Goal: Complete application form

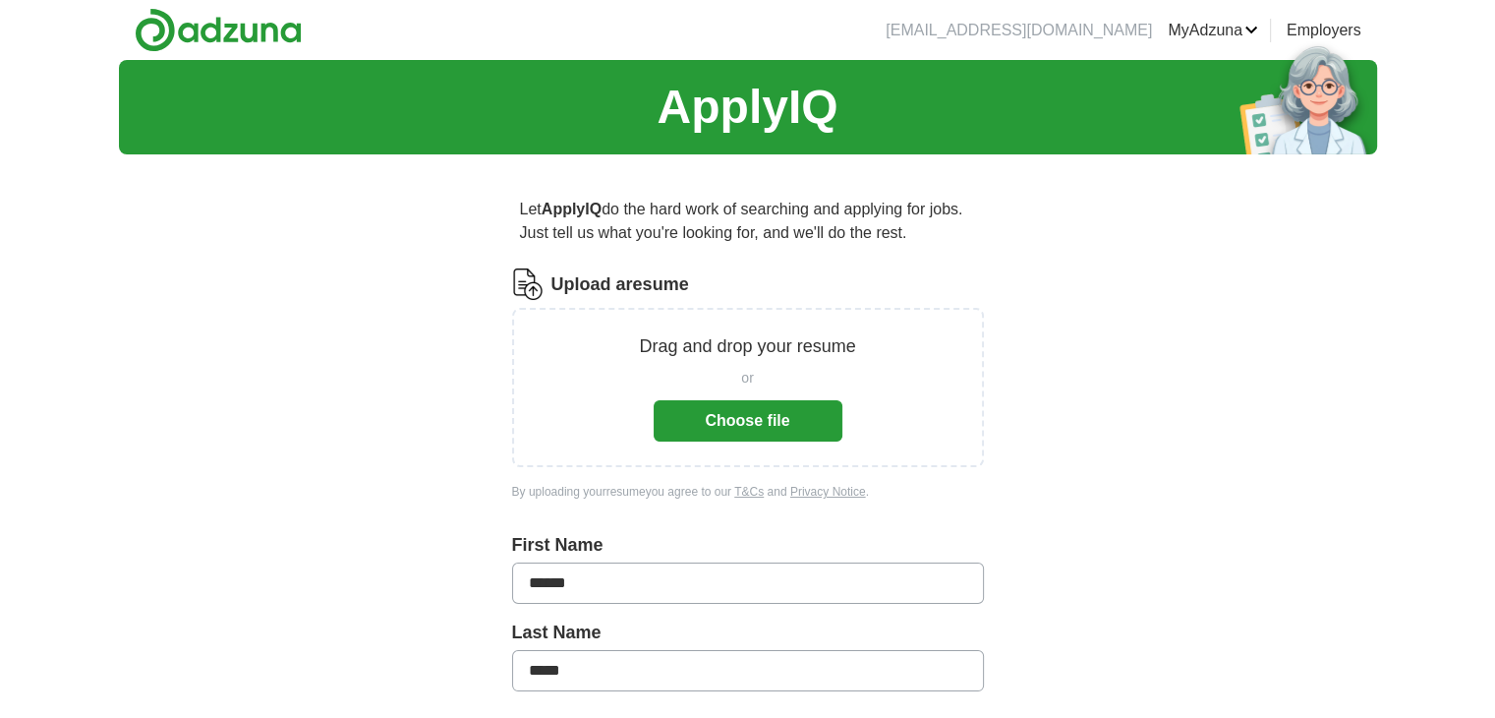
click at [775, 417] on button "Choose file" at bounding box center [748, 420] width 189 height 41
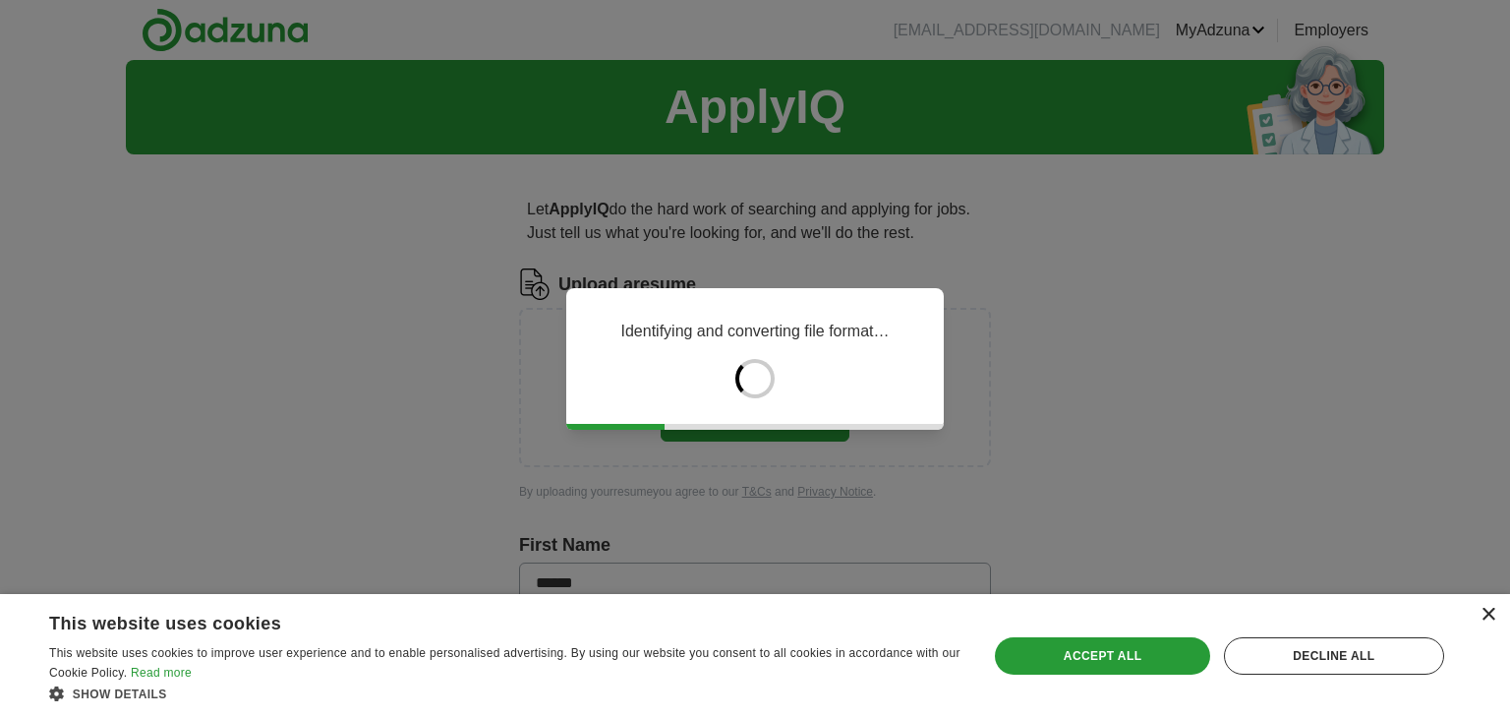
click at [1490, 618] on div "×" at bounding box center [1488, 615] width 15 height 15
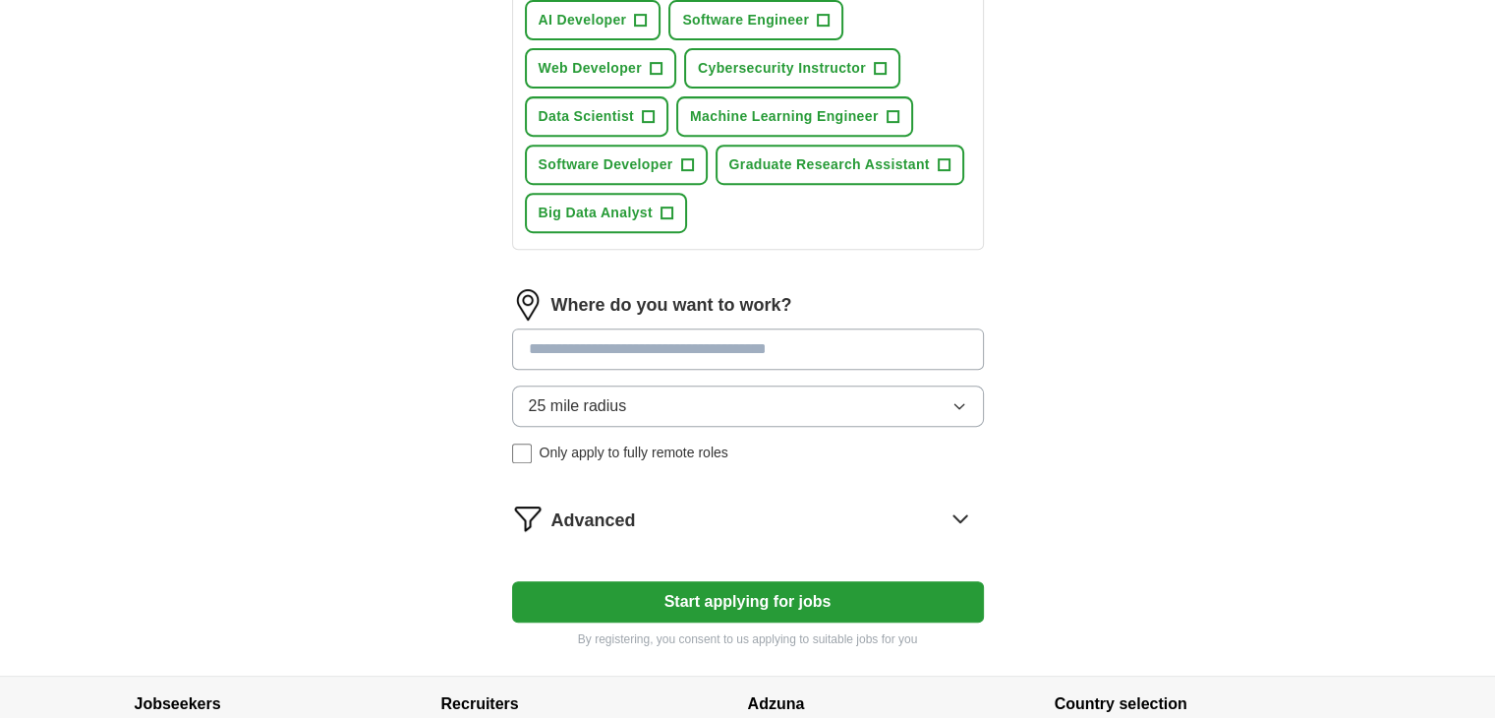
scroll to position [873, 0]
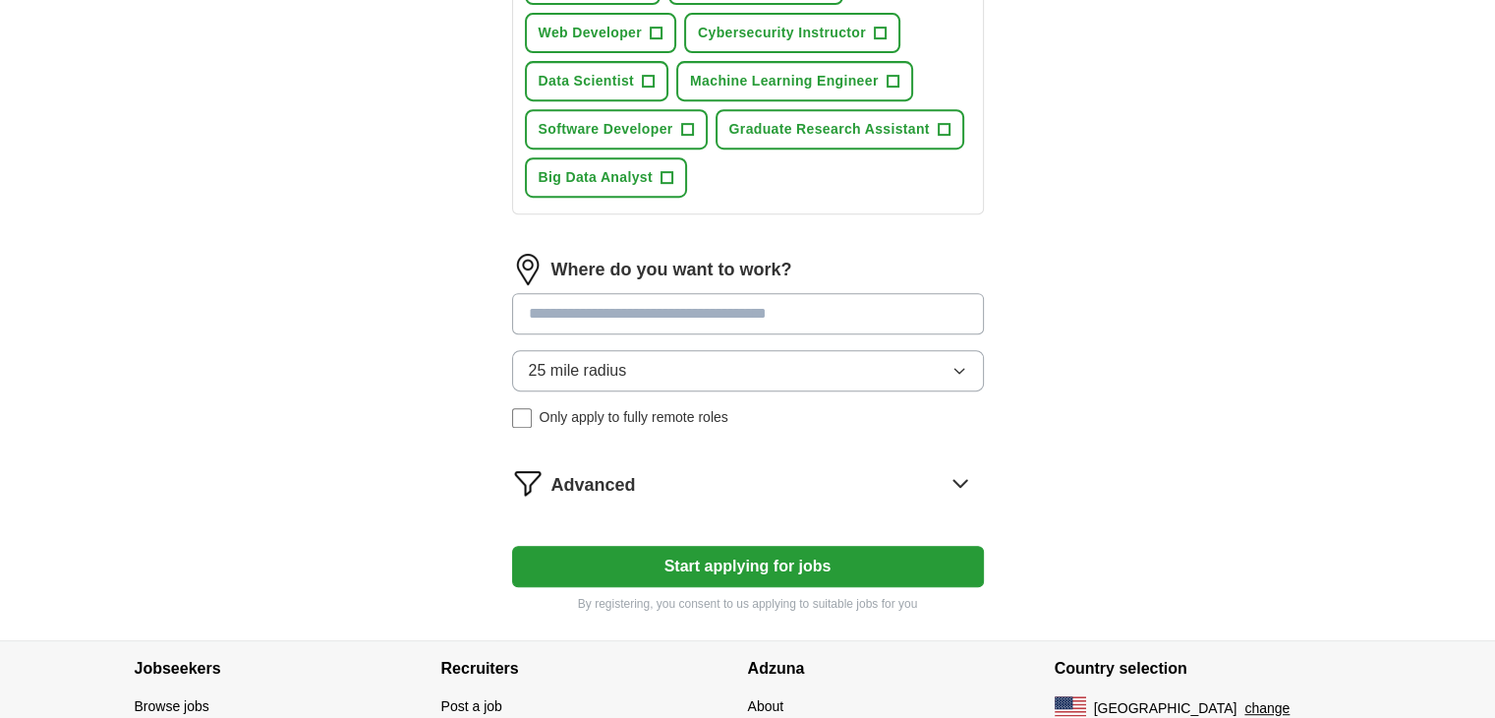
click at [759, 548] on button "Start applying for jobs" at bounding box center [748, 566] width 472 height 41
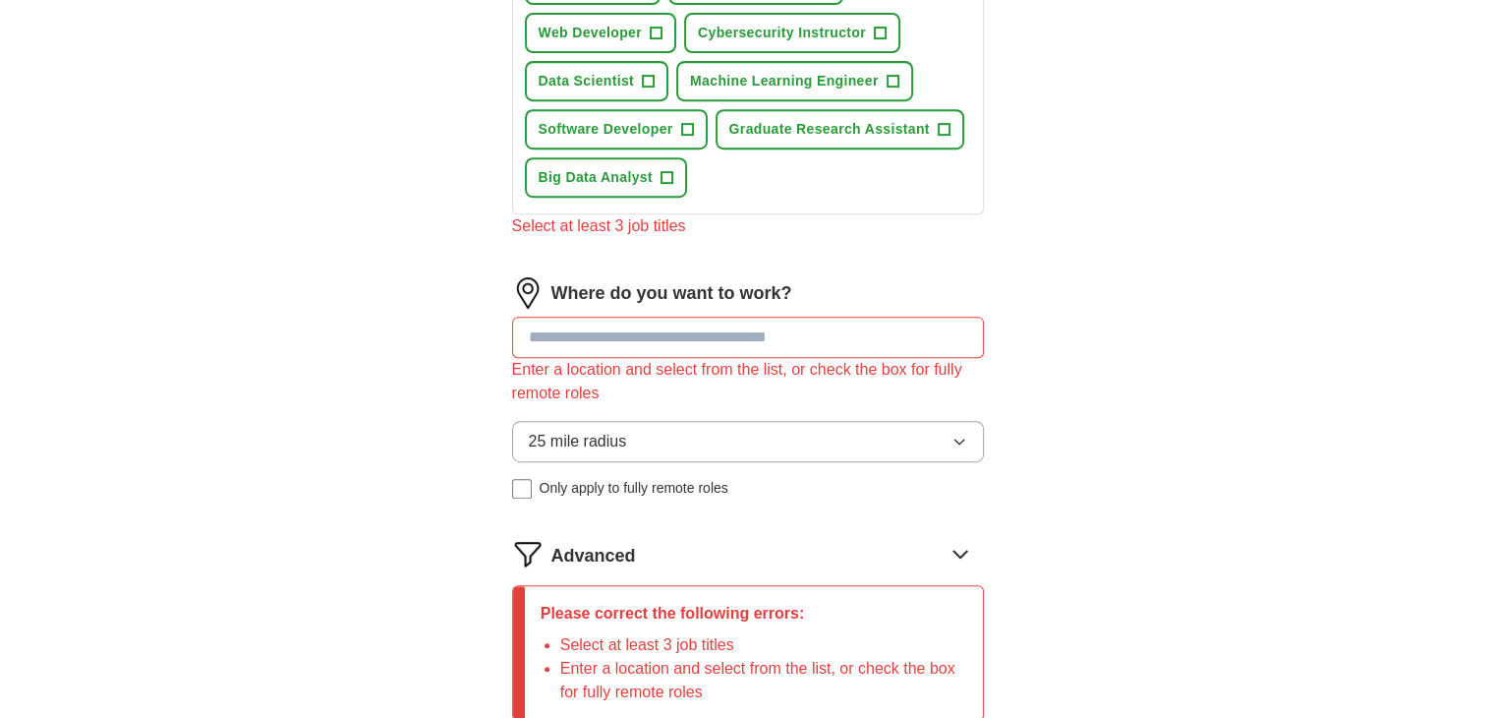
click at [722, 346] on input at bounding box center [748, 337] width 472 height 41
type input "***"
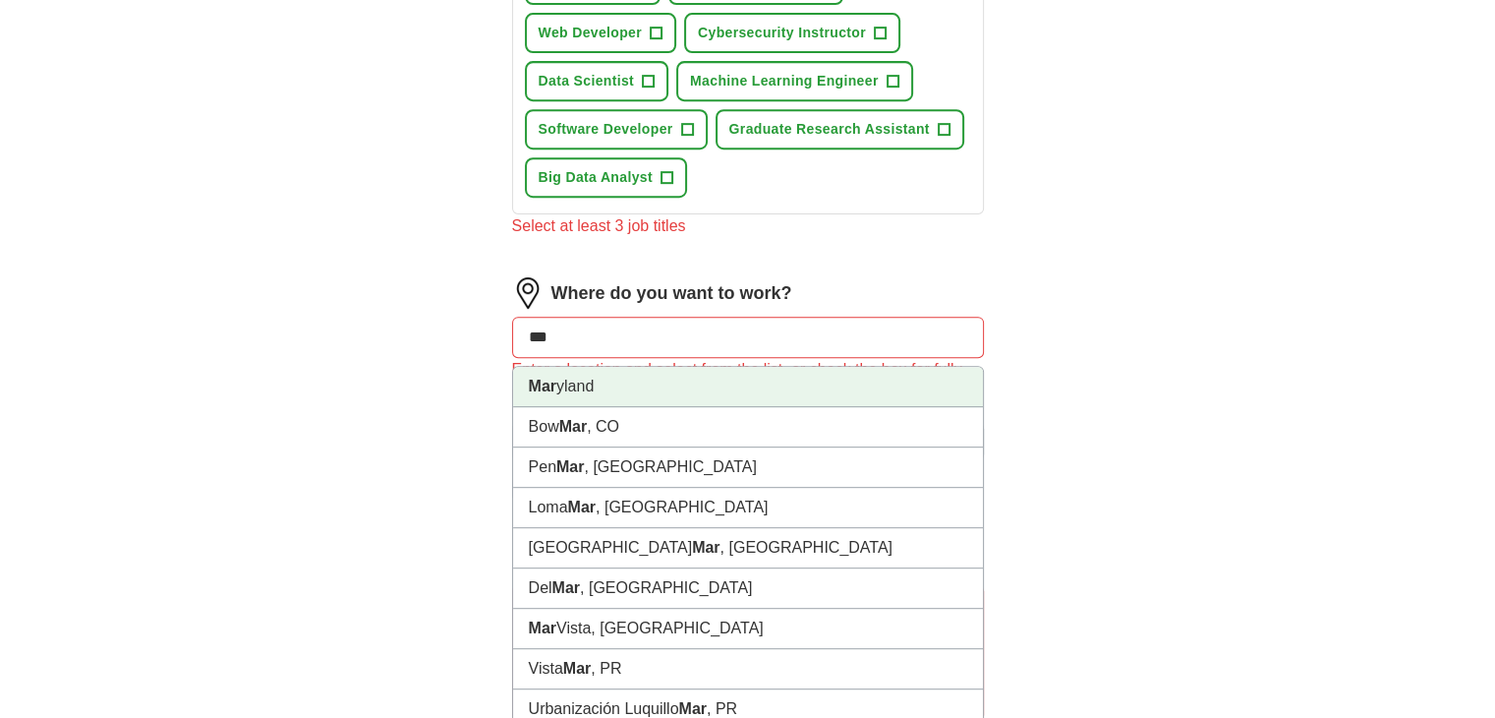
click at [698, 373] on li "Mar yland" at bounding box center [748, 387] width 470 height 40
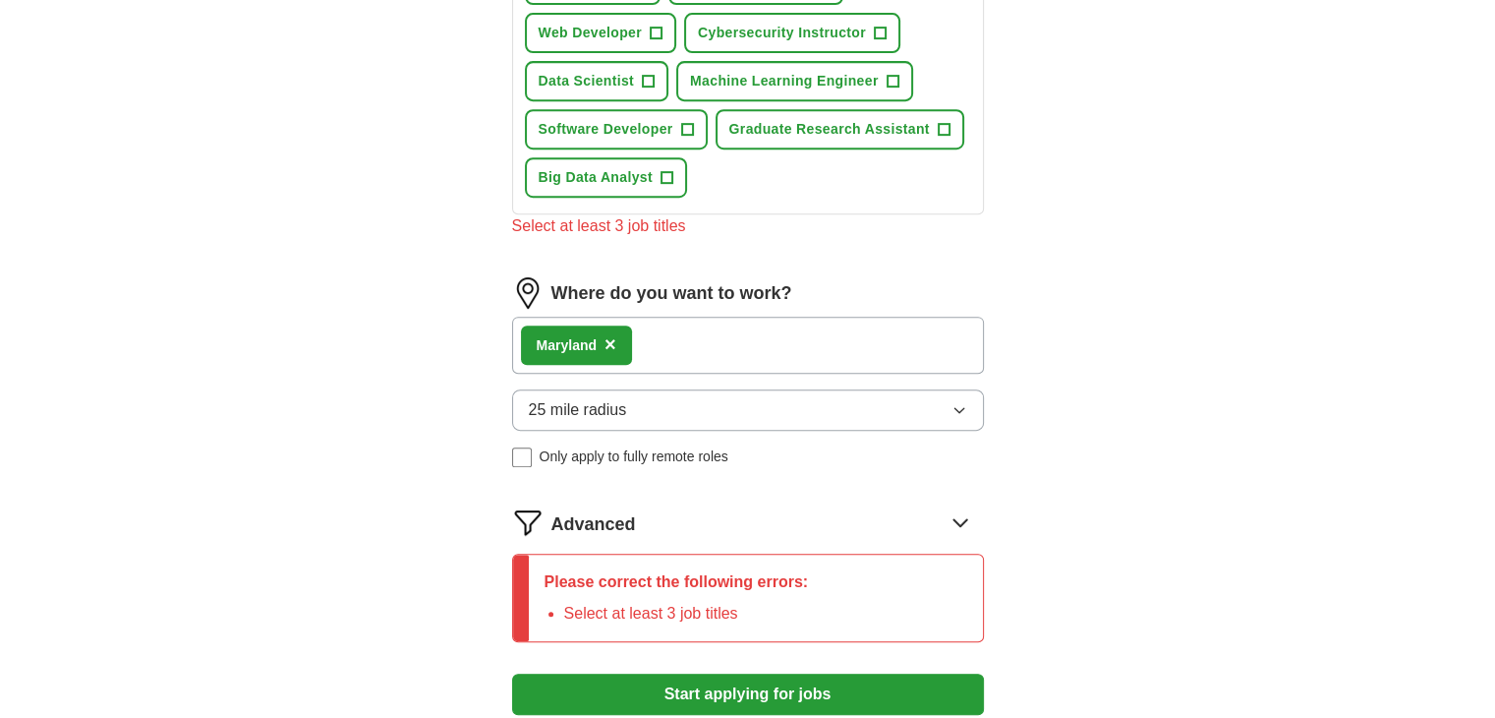
scroll to position [720, 0]
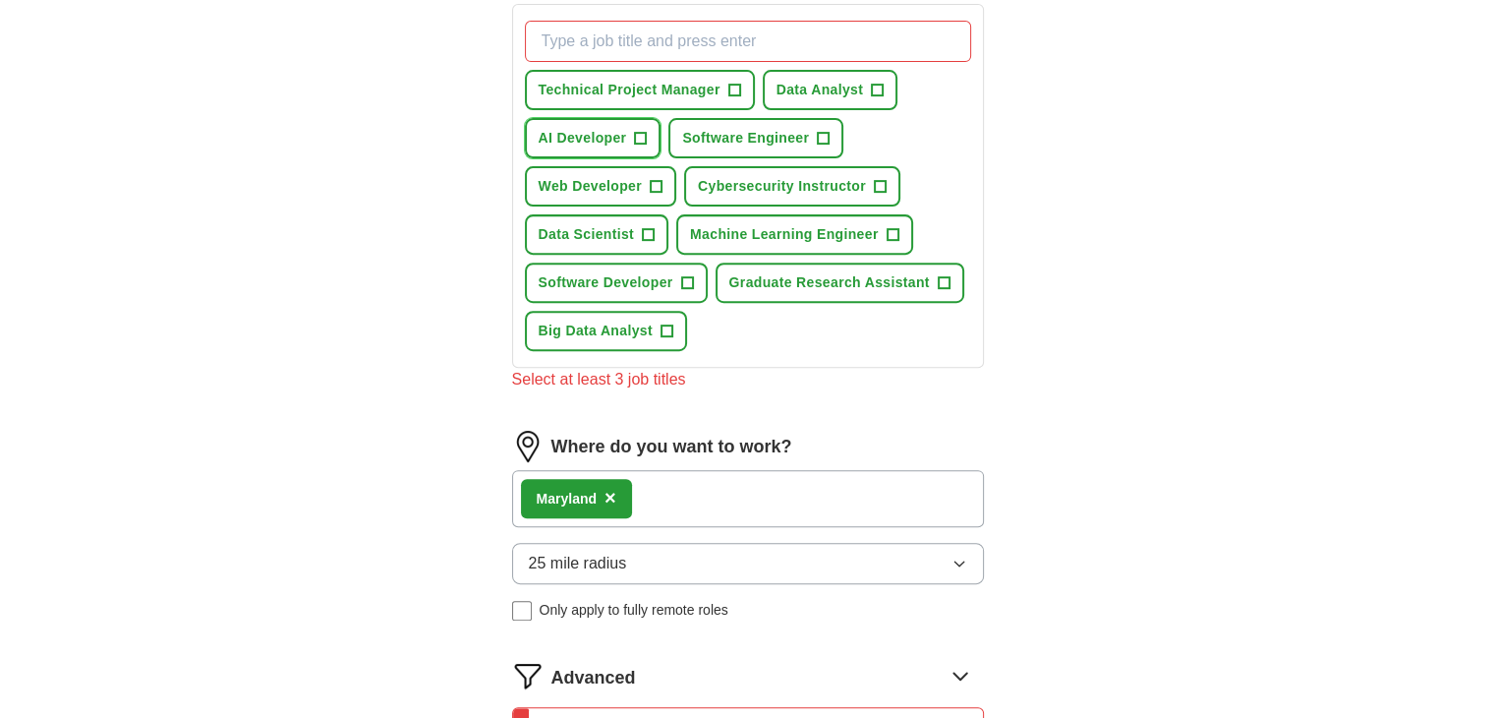
click at [643, 131] on span "+" at bounding box center [641, 139] width 12 height 16
click at [730, 181] on span "Cybersecurity Instructor" at bounding box center [782, 186] width 168 height 21
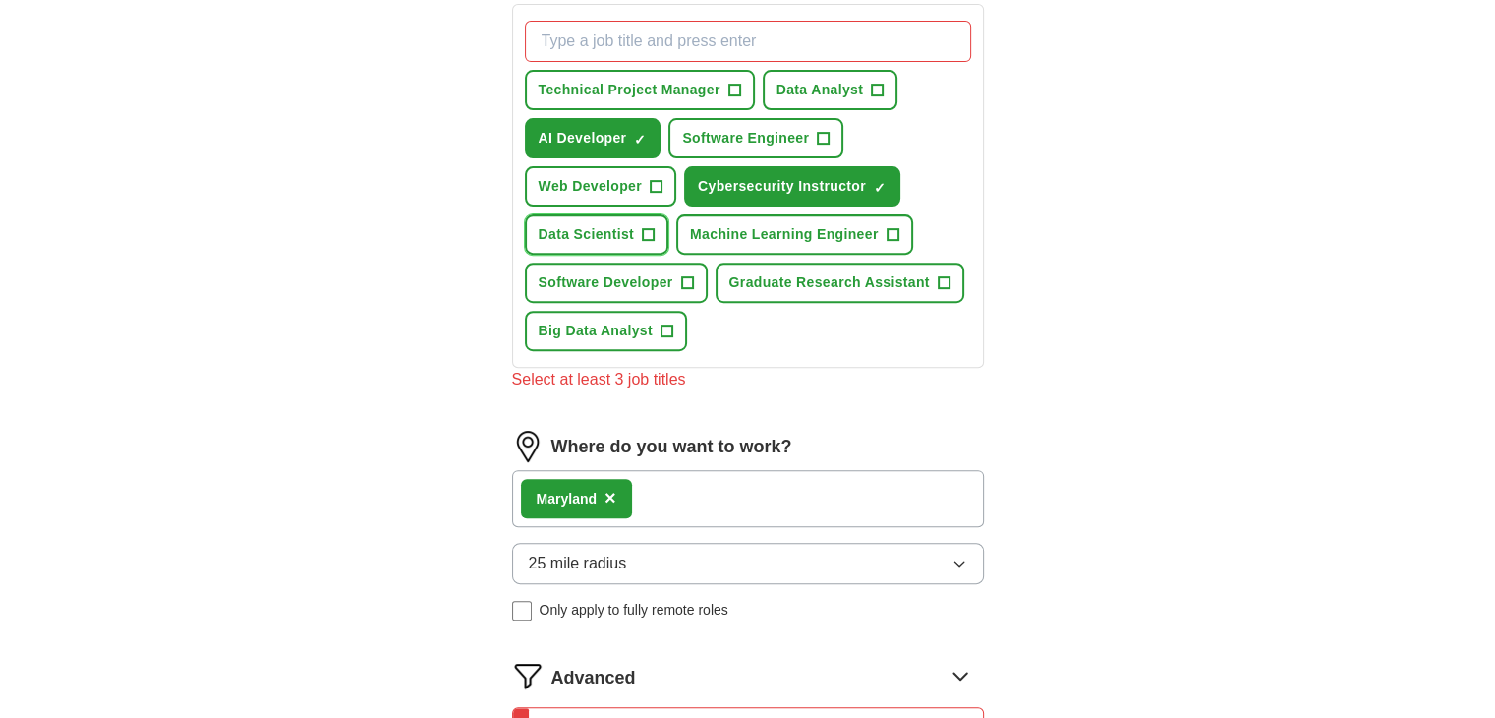
click at [651, 231] on span "+" at bounding box center [648, 235] width 12 height 16
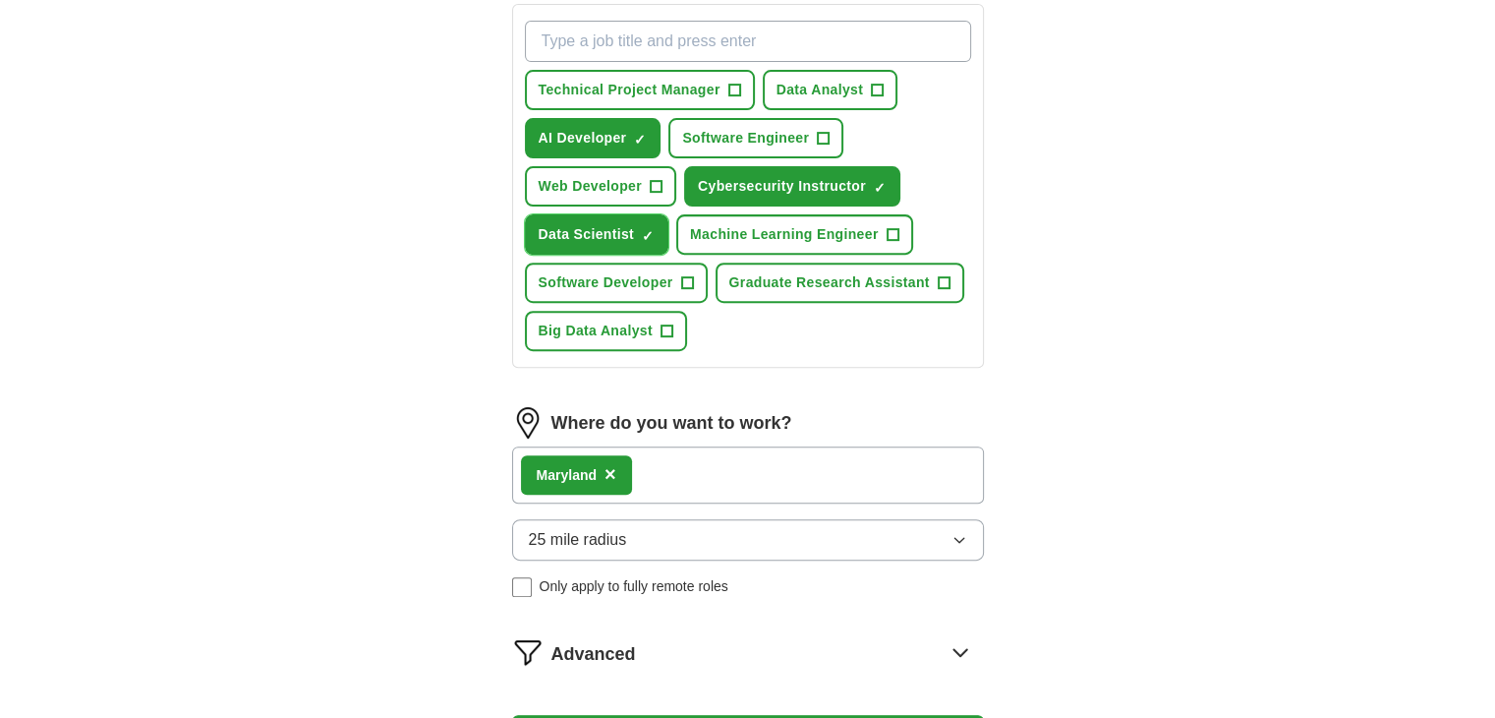
scroll to position [1002, 0]
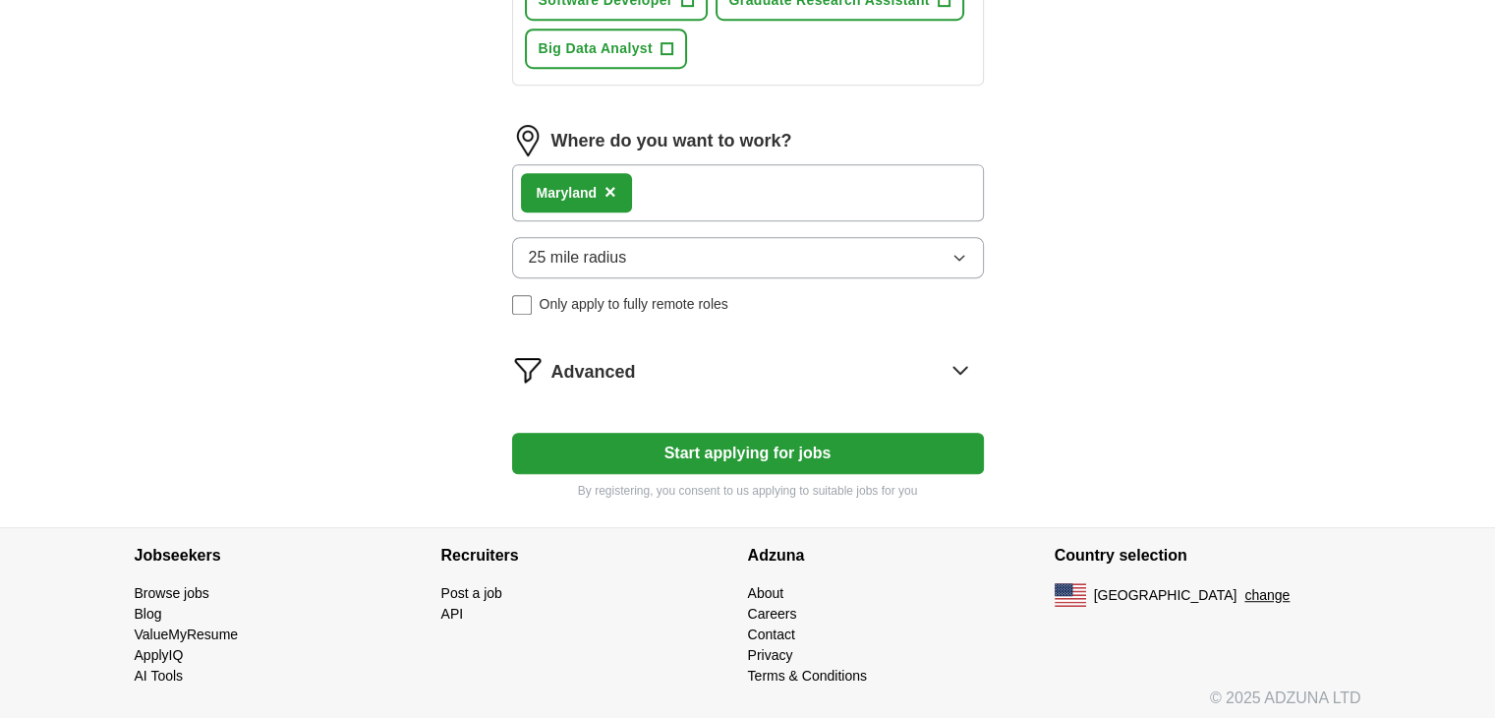
click at [720, 436] on button "Start applying for jobs" at bounding box center [748, 453] width 472 height 41
select select "**"
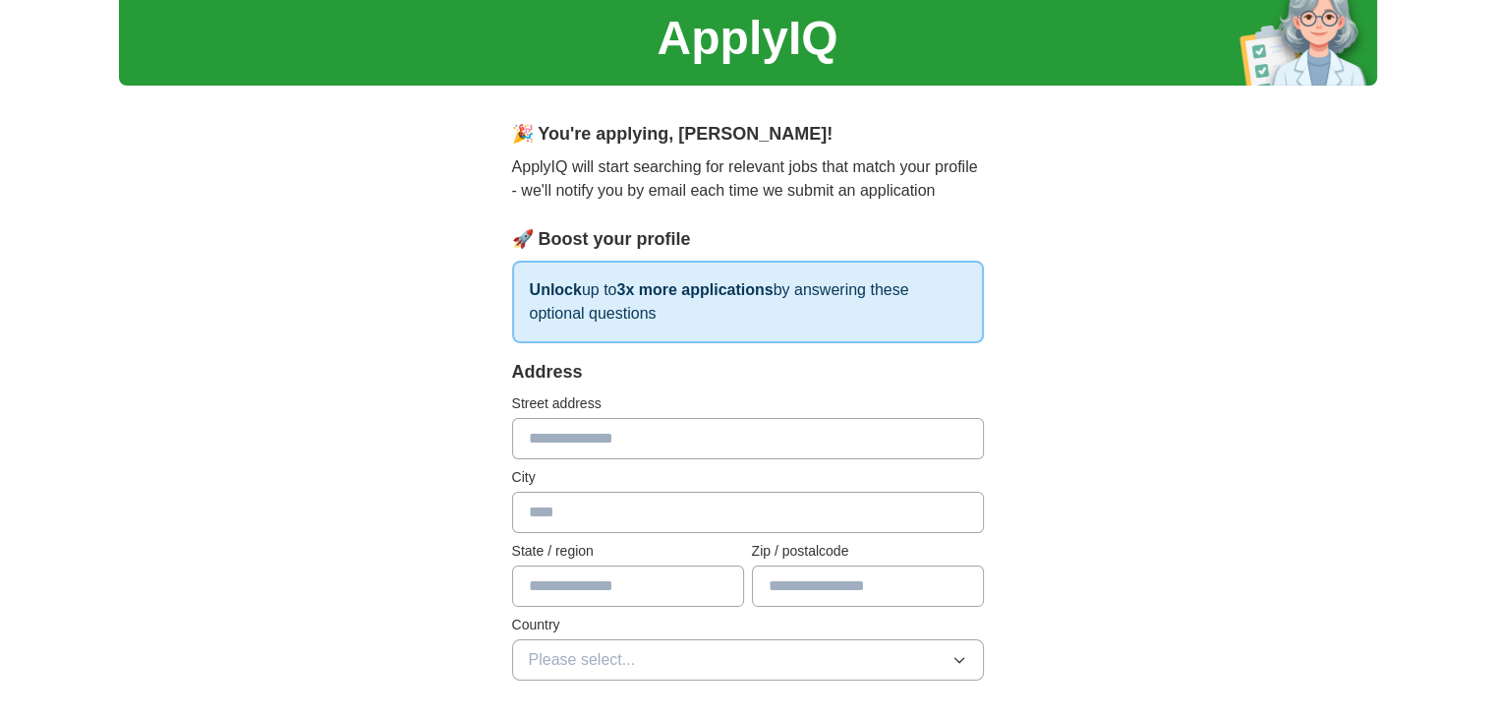
scroll to position [71, 0]
